Goal: Check status

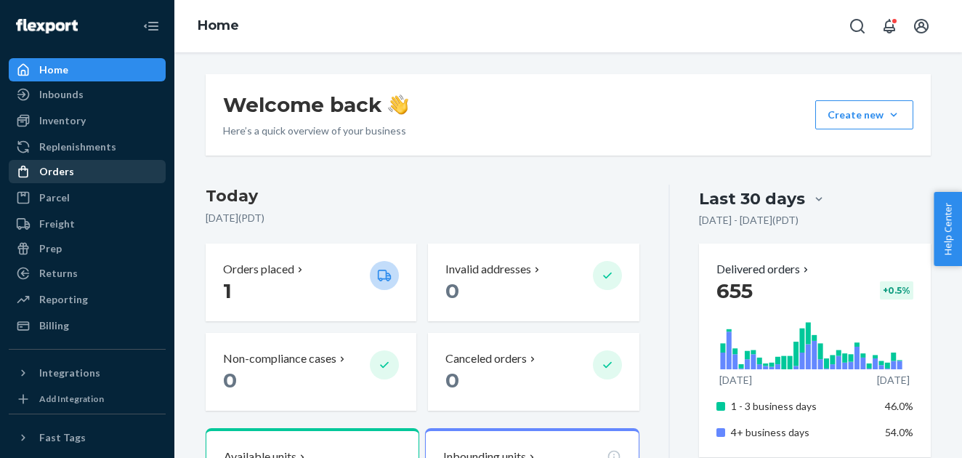
click at [56, 173] on div "Orders" at bounding box center [56, 171] width 35 height 15
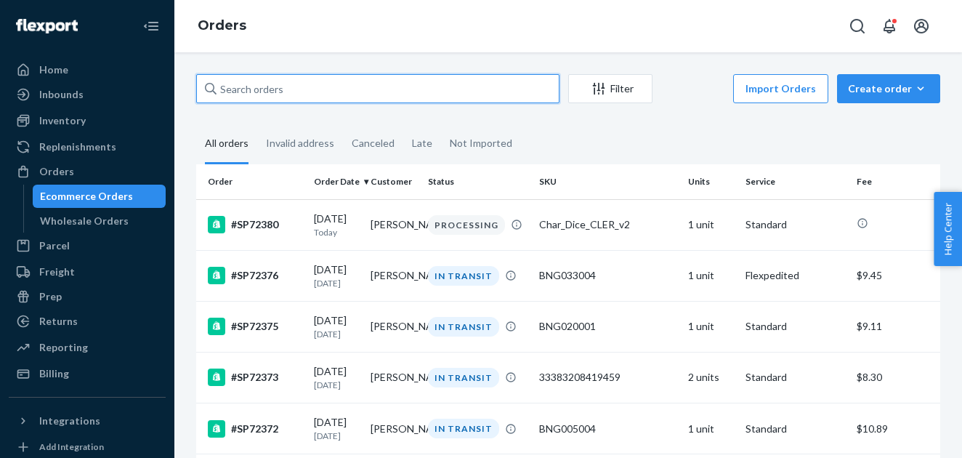
click at [295, 97] on input "text" at bounding box center [377, 88] width 363 height 29
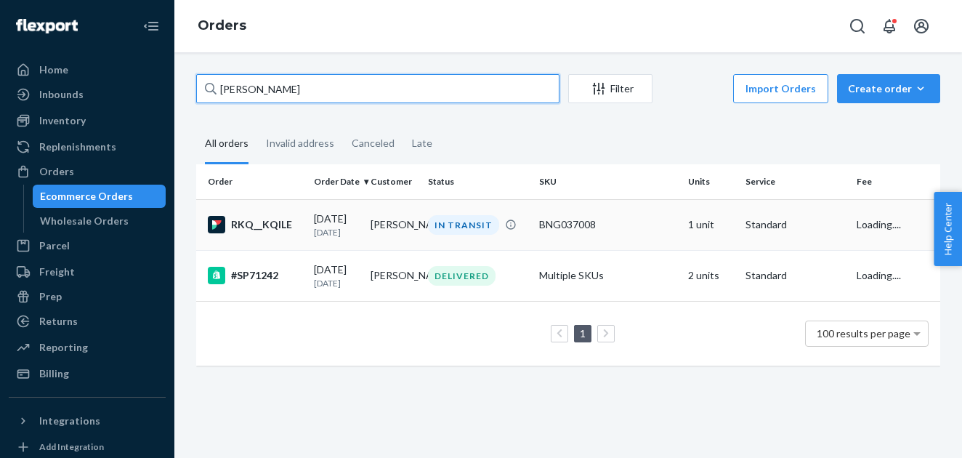
type input "[PERSON_NAME]"
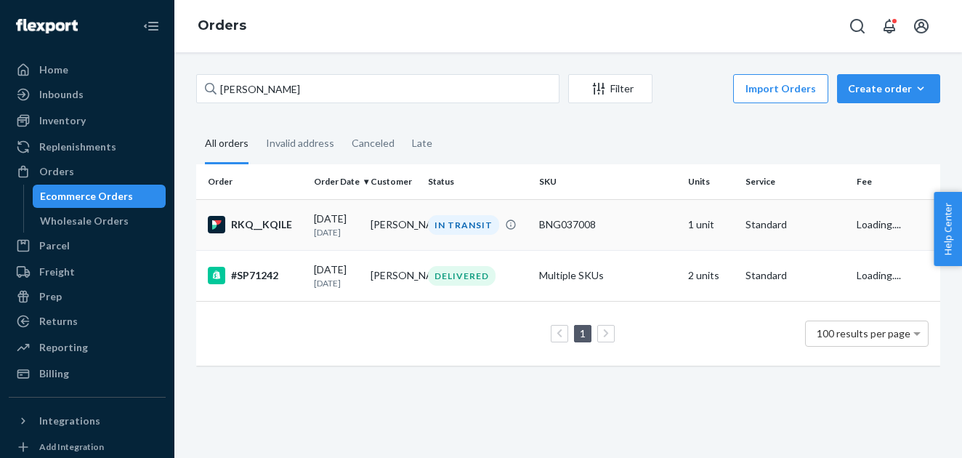
click at [275, 220] on div "RKQ__KQILE" at bounding box center [255, 224] width 94 height 17
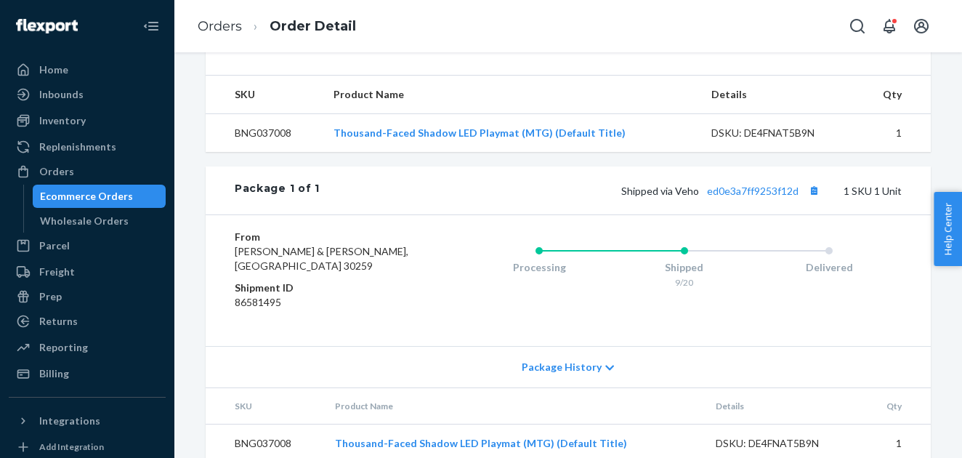
scroll to position [473, 0]
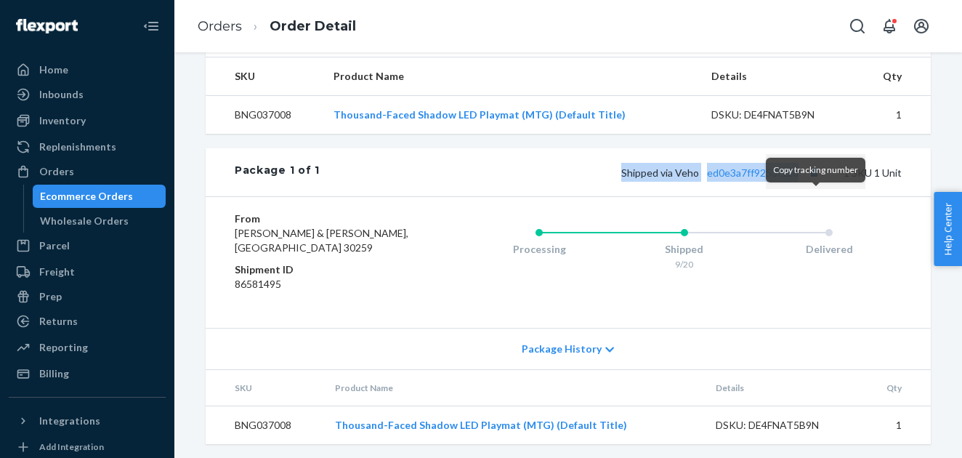
drag, startPoint x: 624, startPoint y: 205, endPoint x: 819, endPoint y: 198, distance: 194.8
click at [819, 182] on div "Shipped via Veho ed0e3a7ff9253f12d 1 SKU 1 Unit" at bounding box center [611, 172] width 582 height 19
copy span "Shipped via Veho ed0e3a7ff9253f12d"
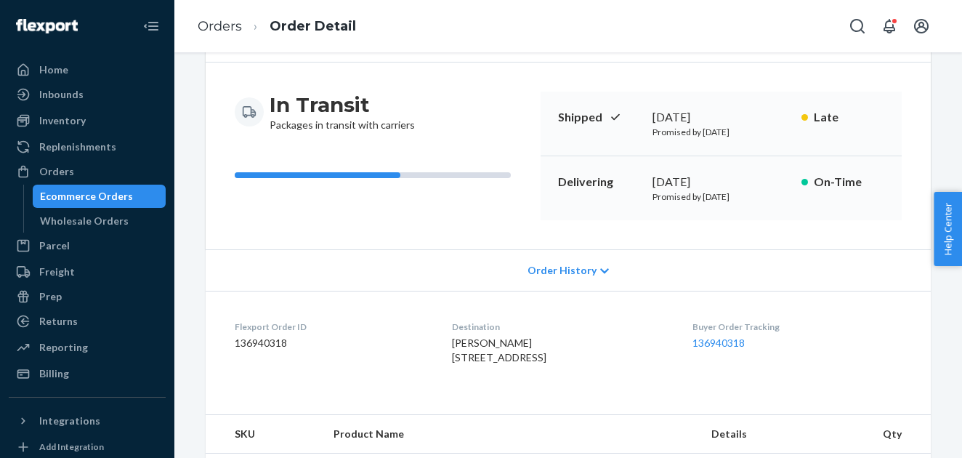
scroll to position [0, 0]
